Goal: Task Accomplishment & Management: Manage account settings

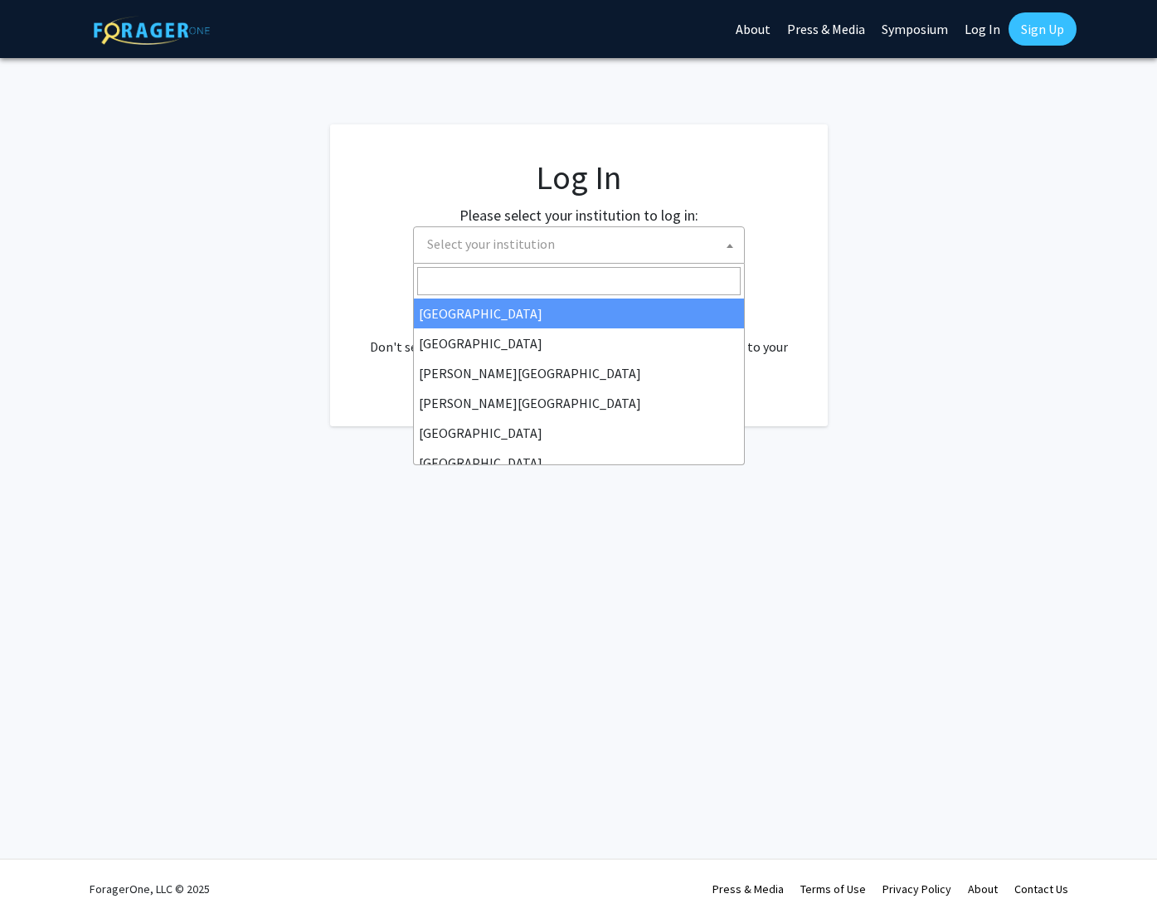
click at [600, 231] on span "Select your institution" at bounding box center [582, 244] width 323 height 34
select select "34"
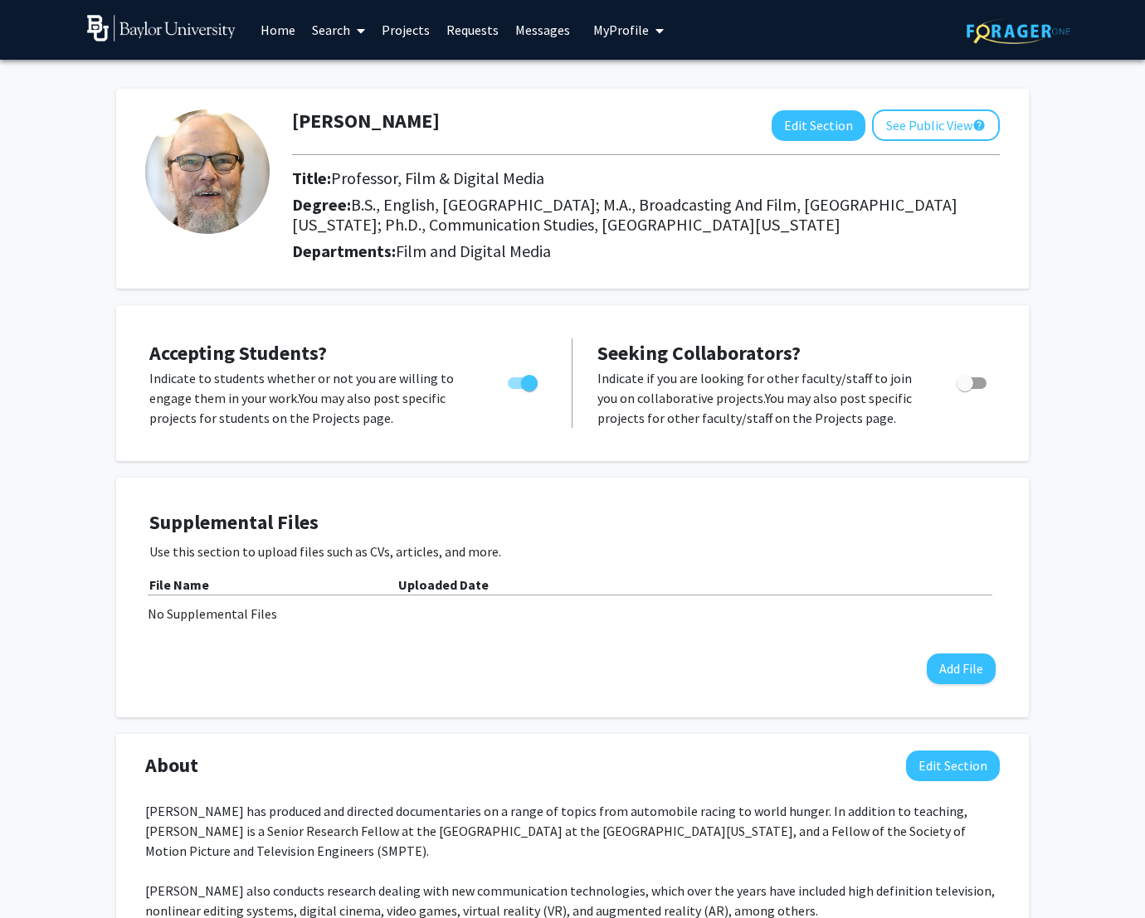
click at [574, 71] on div "[PERSON_NAME] Edit Section See Public View help Title: Professor, Film & Digita…" at bounding box center [572, 767] width 1145 height 1415
click at [572, 290] on div "[PERSON_NAME] Edit Section See Public View help Title: Professor, Film & Digita…" at bounding box center [572, 754] width 912 height 1365
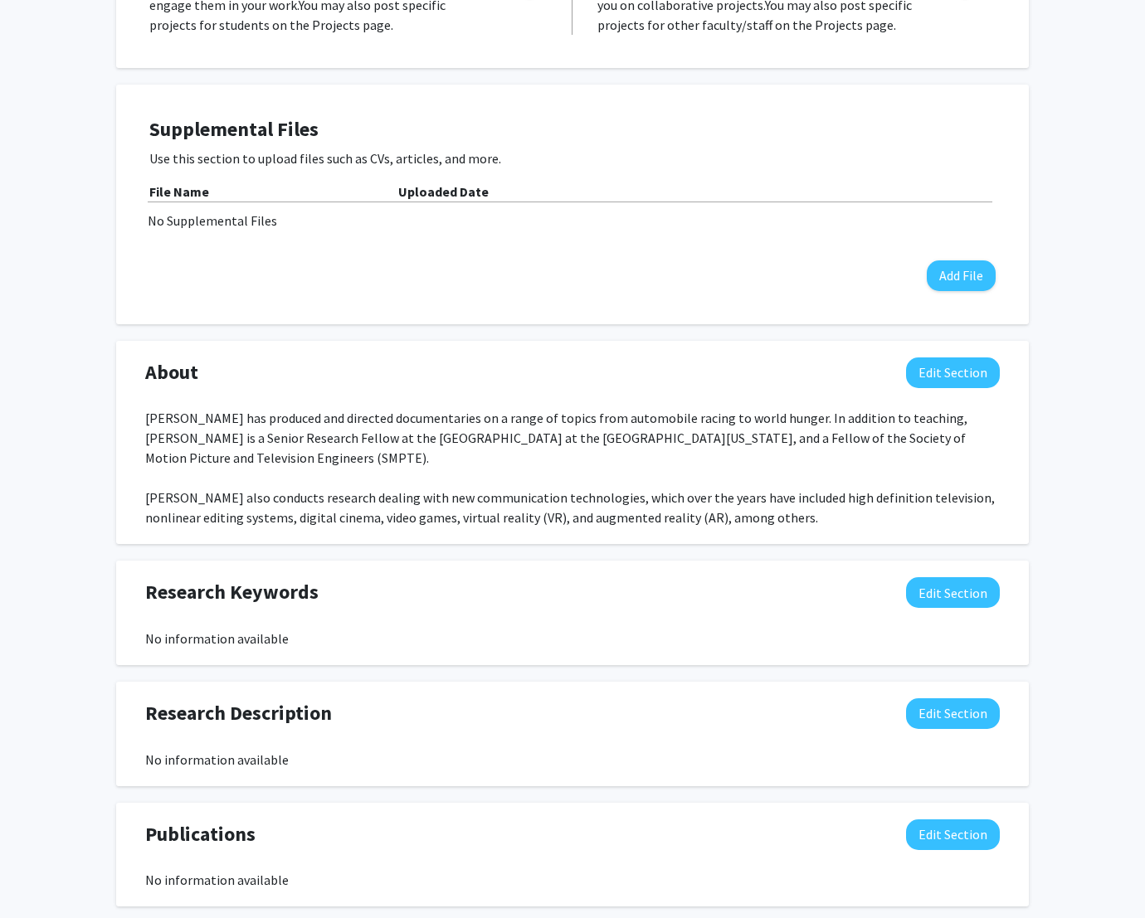
scroll to position [401, 0]
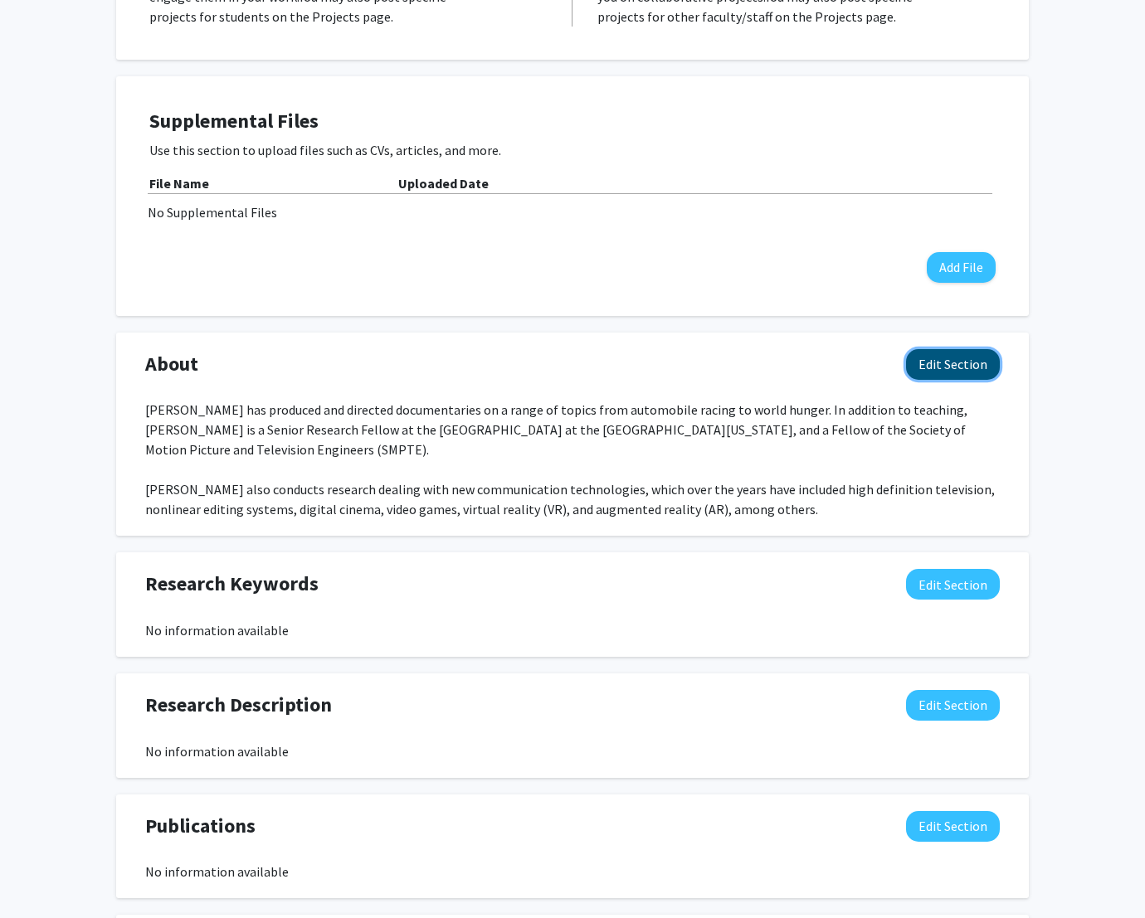
click at [950, 364] on button "Edit Section" at bounding box center [953, 364] width 94 height 31
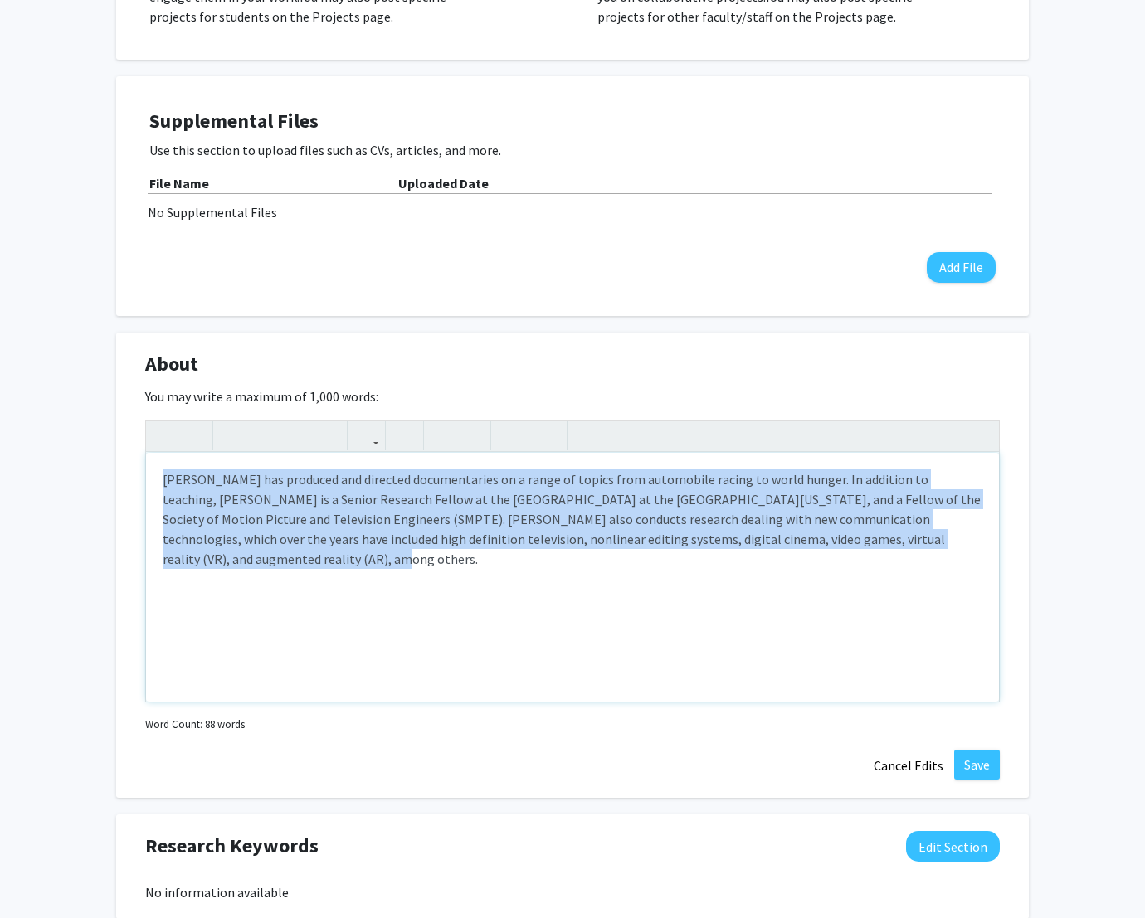
drag, startPoint x: 162, startPoint y: 481, endPoint x: 968, endPoint y: 561, distance: 810.2
click at [968, 561] on div "Michael F. Korpi has produced and directed documentaries on a range of topics f…" at bounding box center [572, 577] width 853 height 249
paste div "Note to users with screen readers: Please deactivate our accessibility plugin f…"
type textarea "<p>My research focuses on the intersection of information and communication tec…"
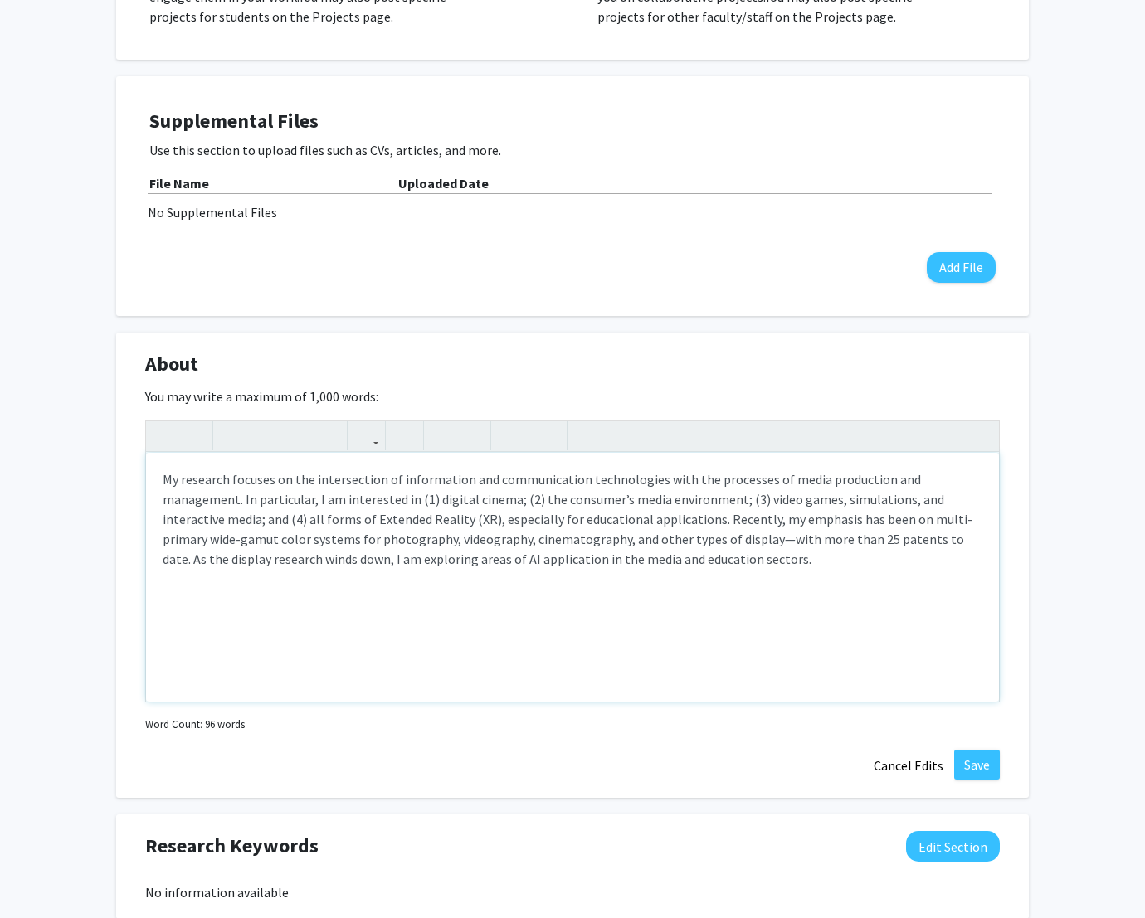
click at [649, 522] on p "My research focuses on the intersection of information and communication techno…" at bounding box center [573, 519] width 820 height 100
type textarea "<p>My research focuses on the intersection of information and communication tec…"
click at [646, 561] on p "My research focuses on the intersection of information and communication techno…" at bounding box center [573, 519] width 820 height 100
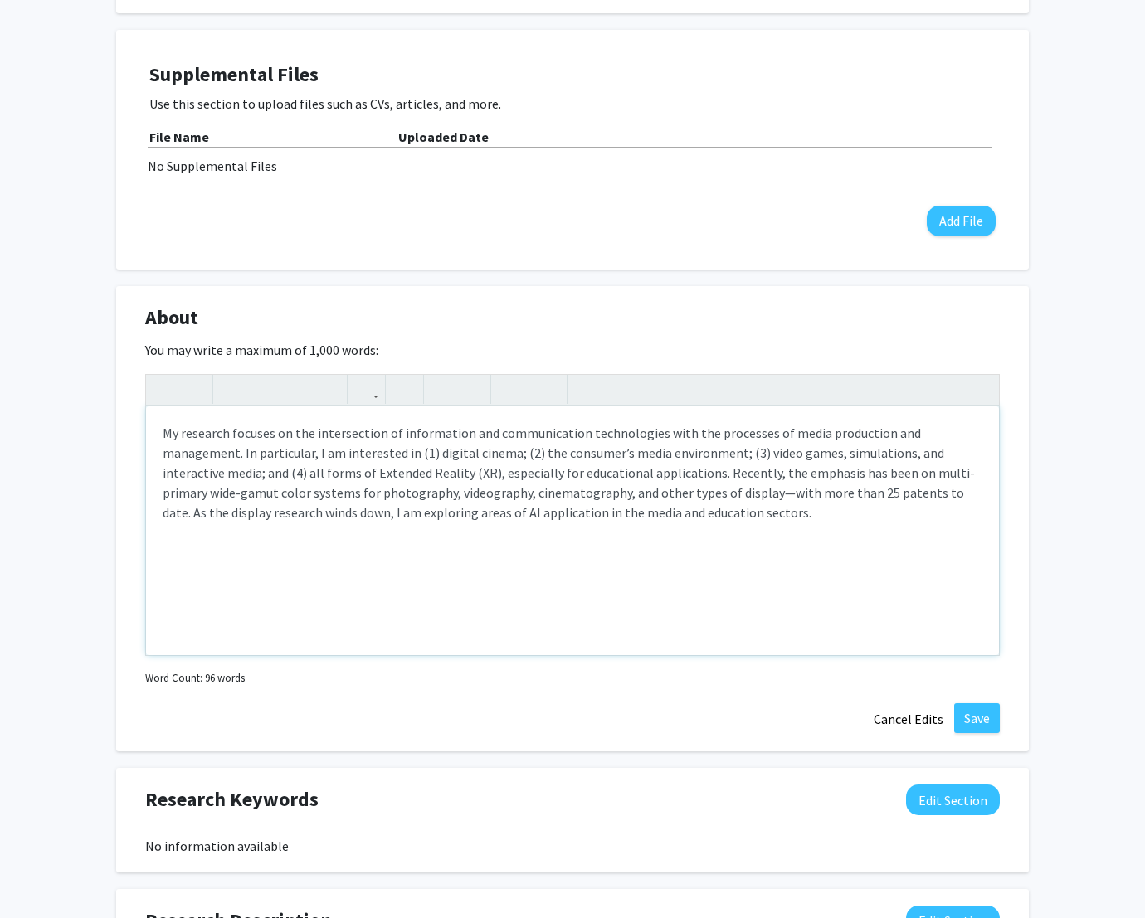
scroll to position [451, 0]
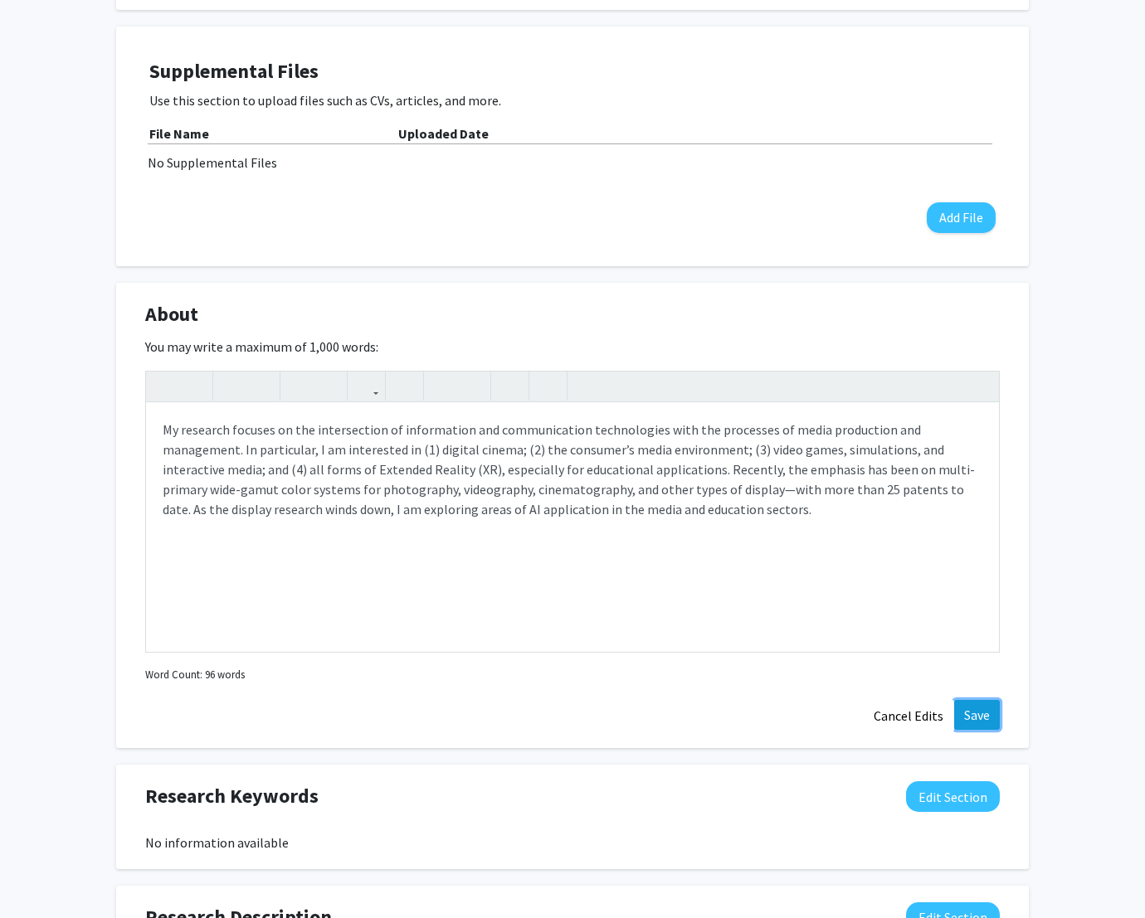
click at [981, 708] on button "Save" at bounding box center [977, 715] width 46 height 30
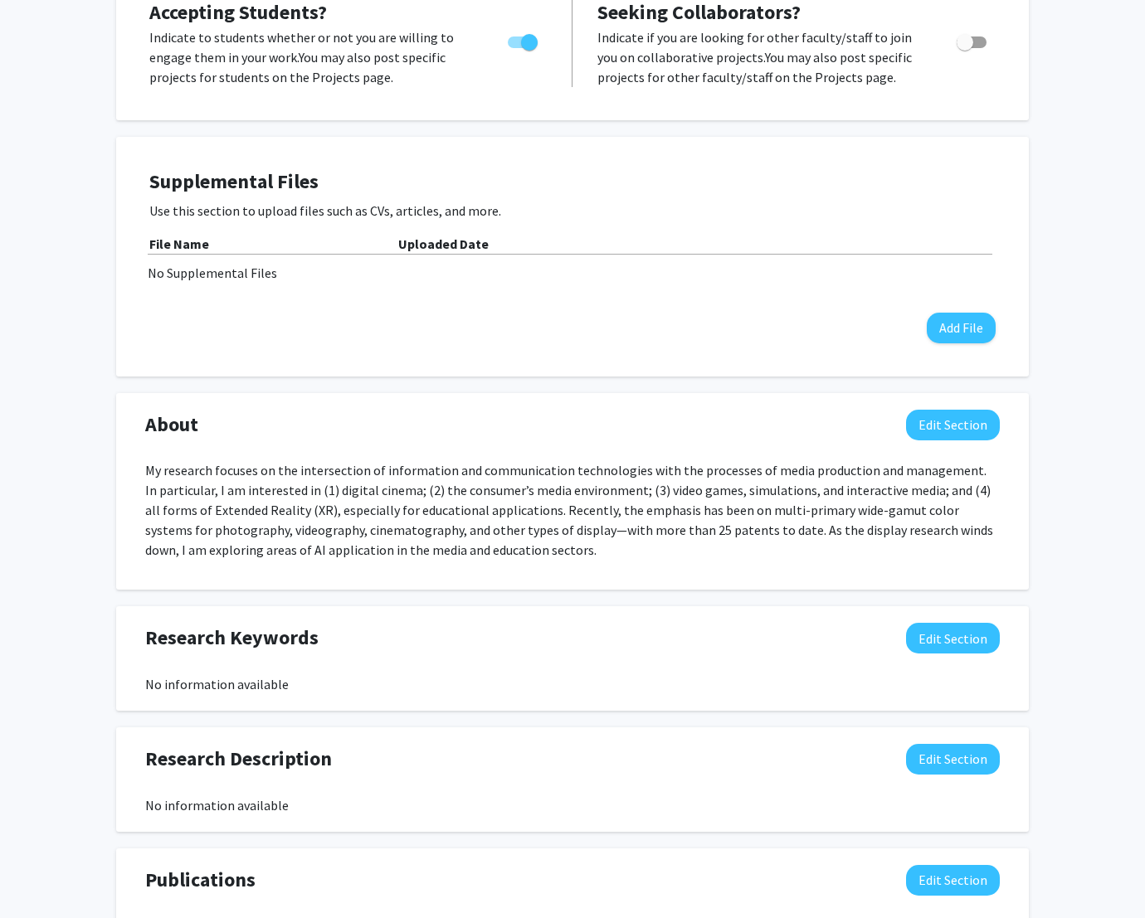
scroll to position [0, 0]
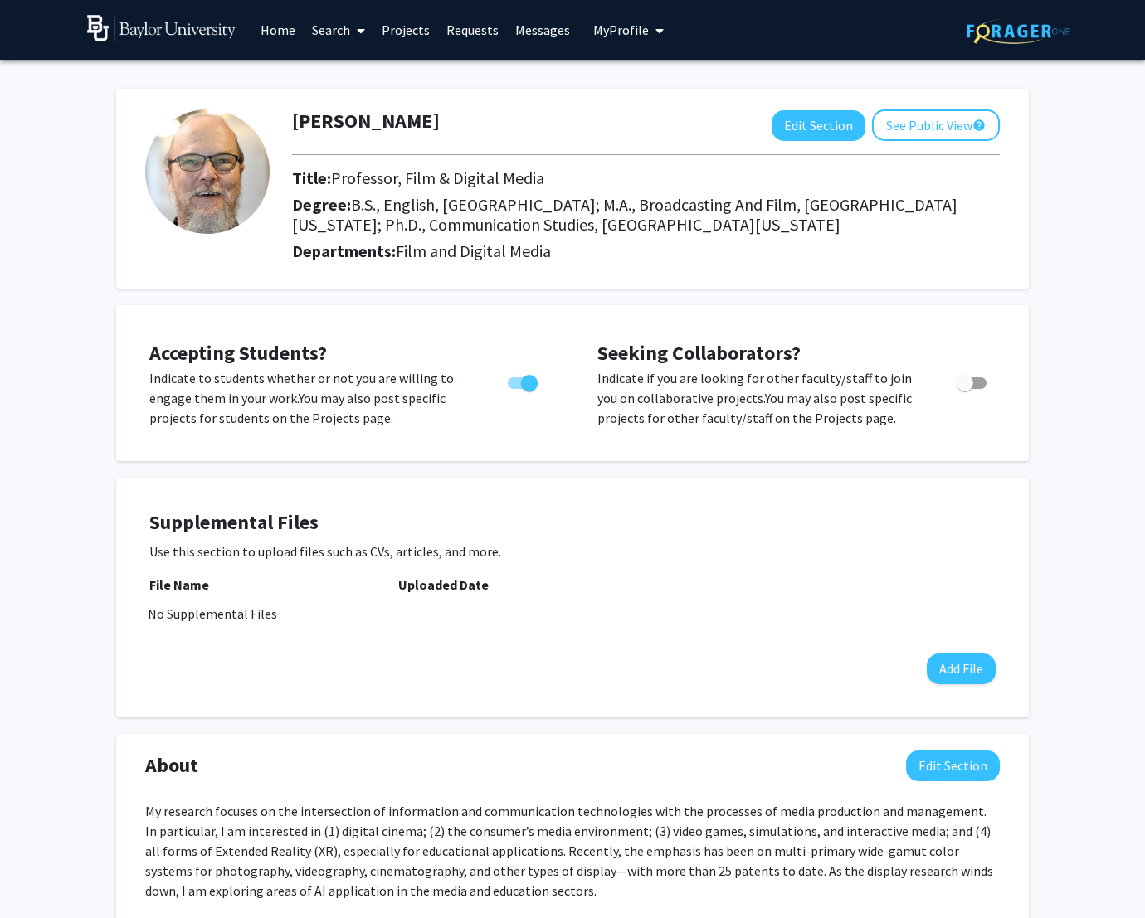
click at [574, 68] on div "Michael Korpi Edit Section See Public View help Title: Professor, Film & Digita…" at bounding box center [572, 764] width 1145 height 1408
